Goal: Task Accomplishment & Management: Manage account settings

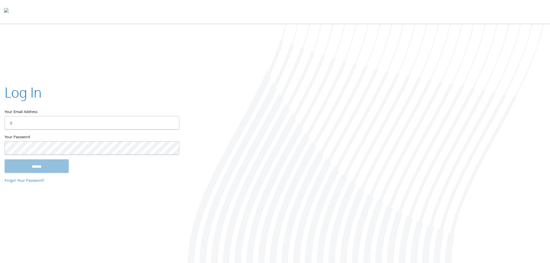
type input "**********"
click at [44, 165] on input "******" at bounding box center [37, 168] width 64 height 14
type input "**********"
click at [42, 166] on input "******" at bounding box center [37, 166] width 64 height 14
